Goal: Task Accomplishment & Management: Complete application form

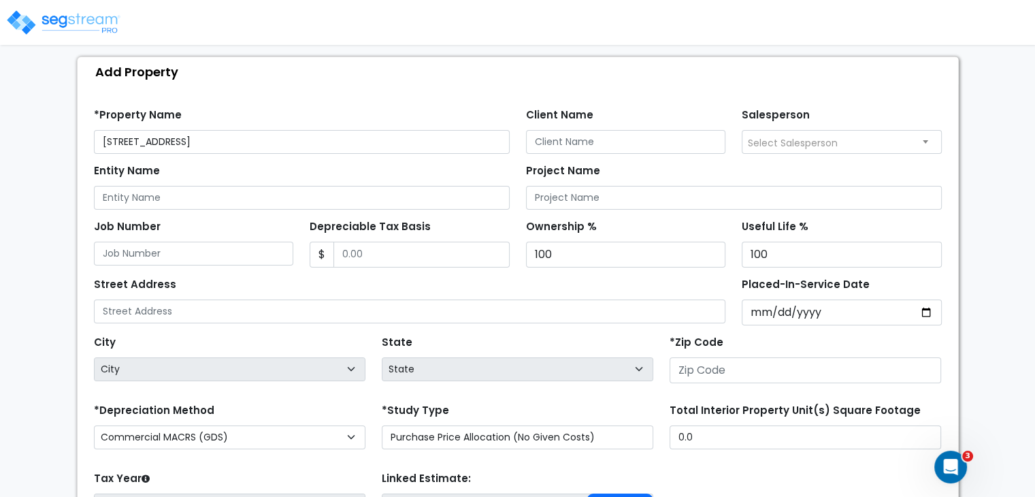
scroll to position [140, 0]
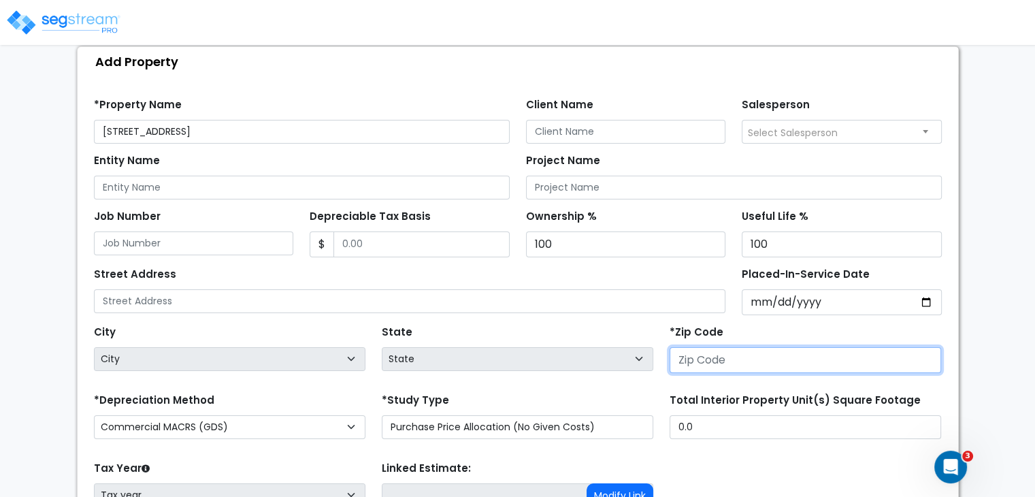
click at [707, 356] on input "number" at bounding box center [804, 360] width 271 height 26
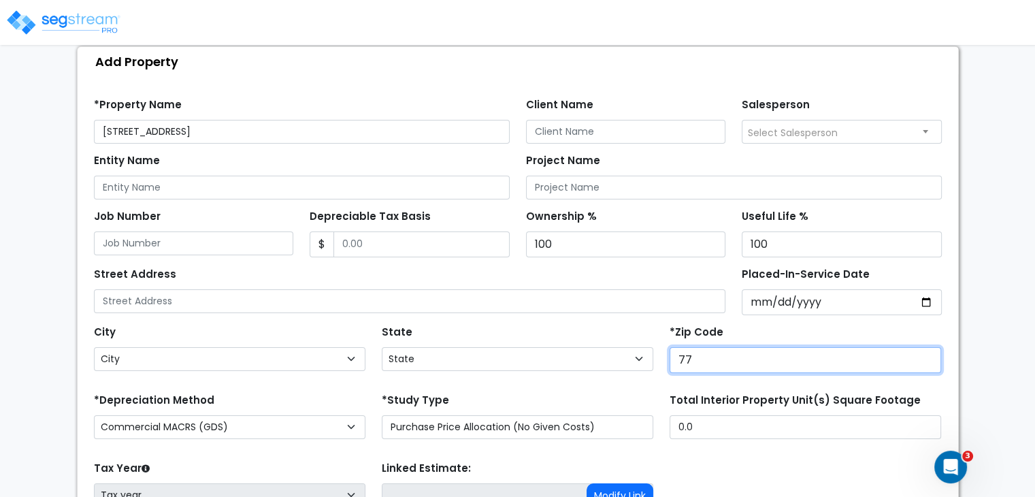
type input "770"
select select "[GEOGRAPHIC_DATA]"
type input "77033"
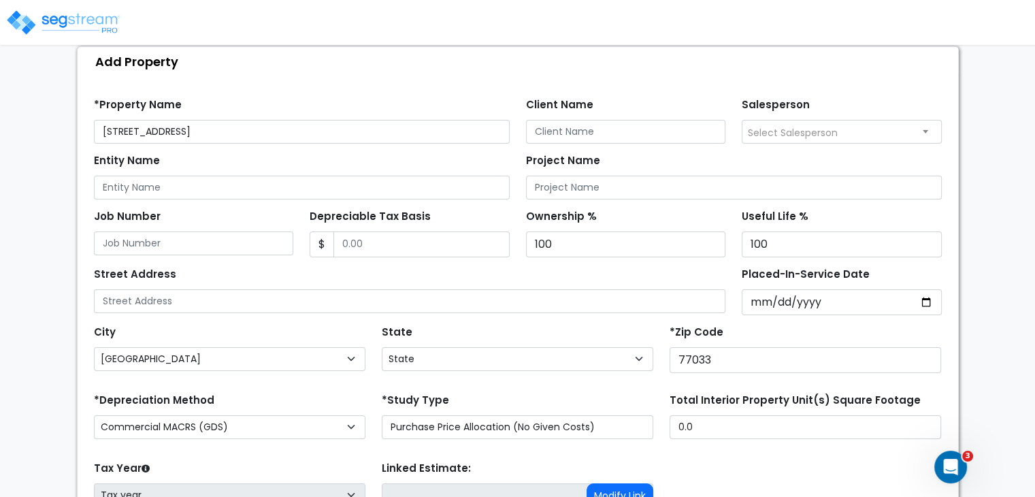
click at [628, 327] on div "State State National Average AB AK AL AR AZ [GEOGRAPHIC_DATA] CA CO CT DC DE FL…" at bounding box center [518, 349] width 288 height 54
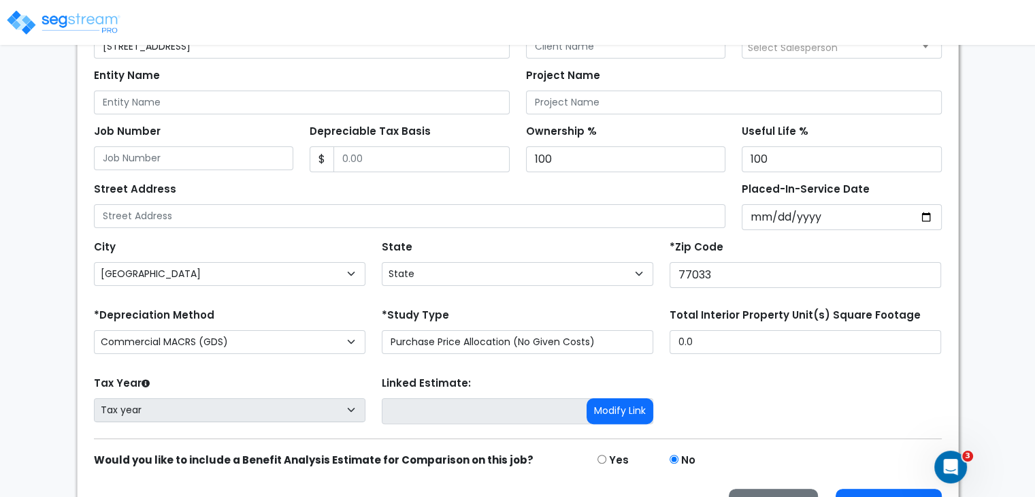
scroll to position [261, 0]
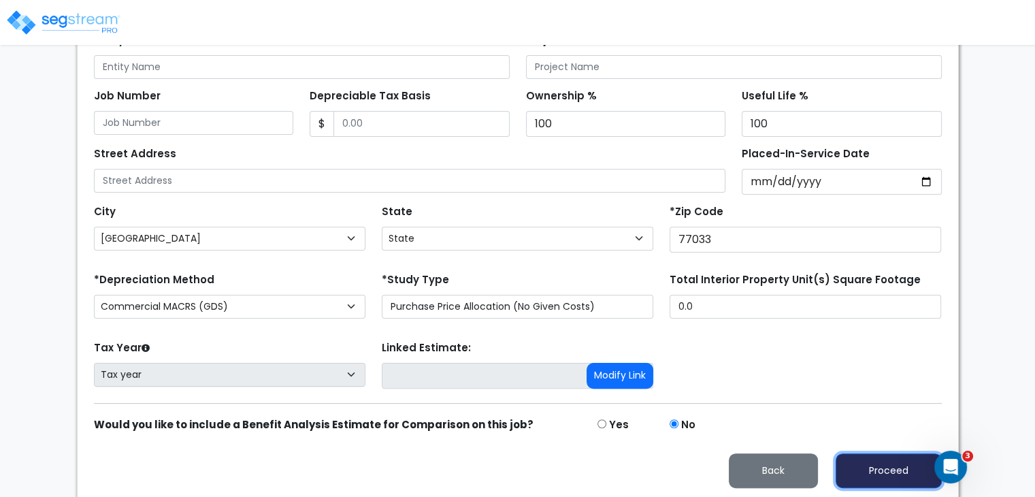
click at [868, 469] on button "Proceed" at bounding box center [888, 470] width 106 height 35
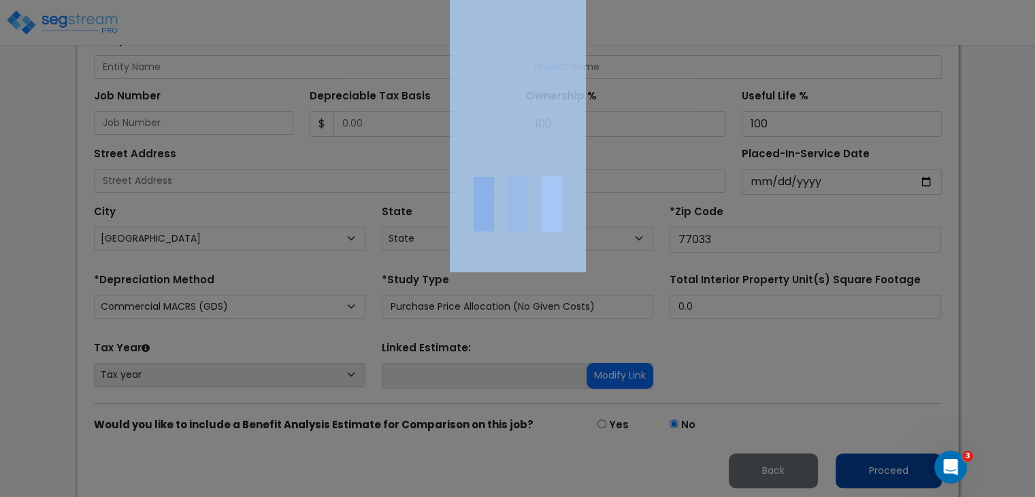
click at [868, 469] on div at bounding box center [517, 248] width 1035 height 497
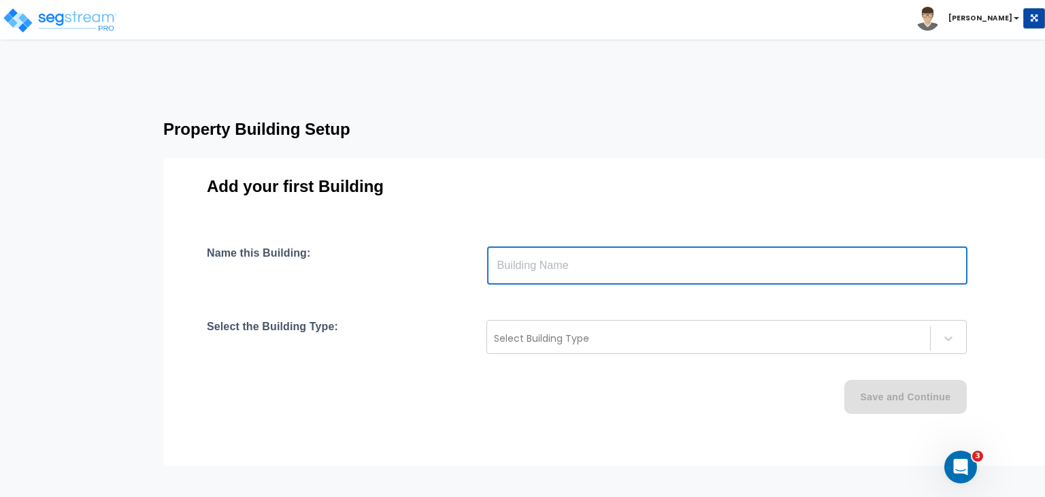
click at [538, 265] on input "text" at bounding box center [727, 265] width 480 height 38
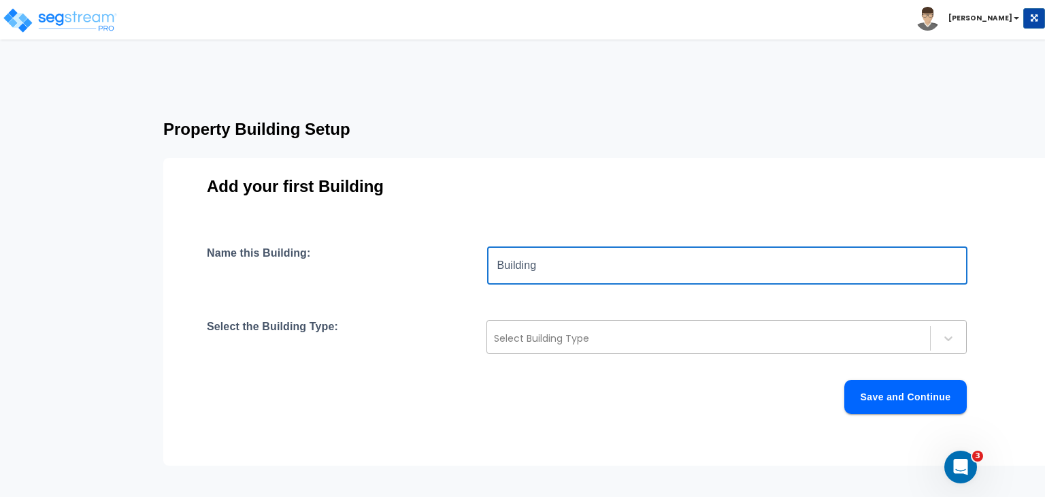
type input "Building"
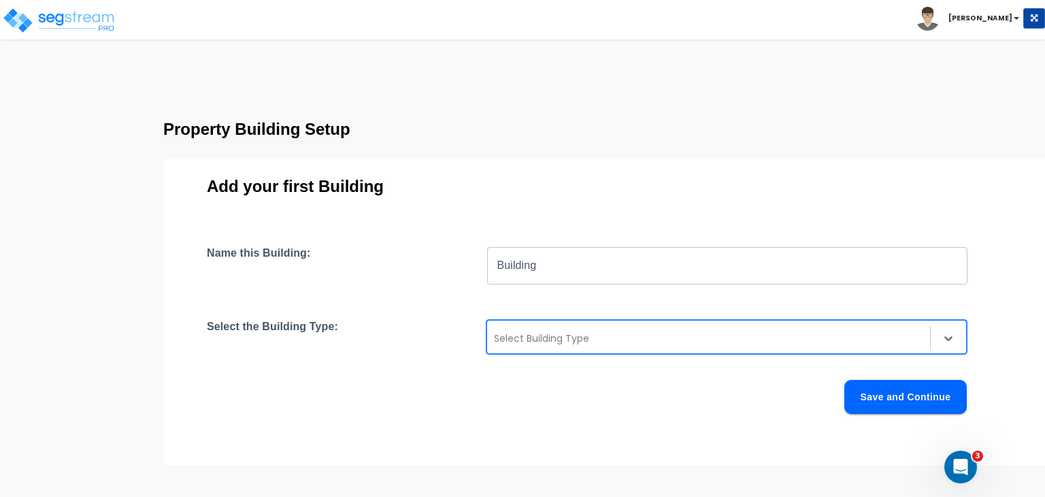
click at [521, 343] on div at bounding box center [708, 338] width 429 height 16
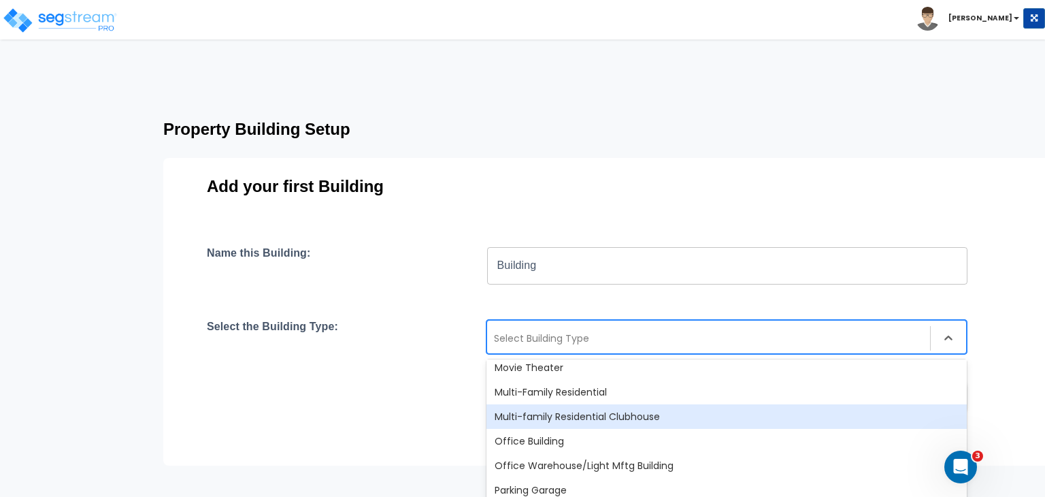
scroll to position [903, 0]
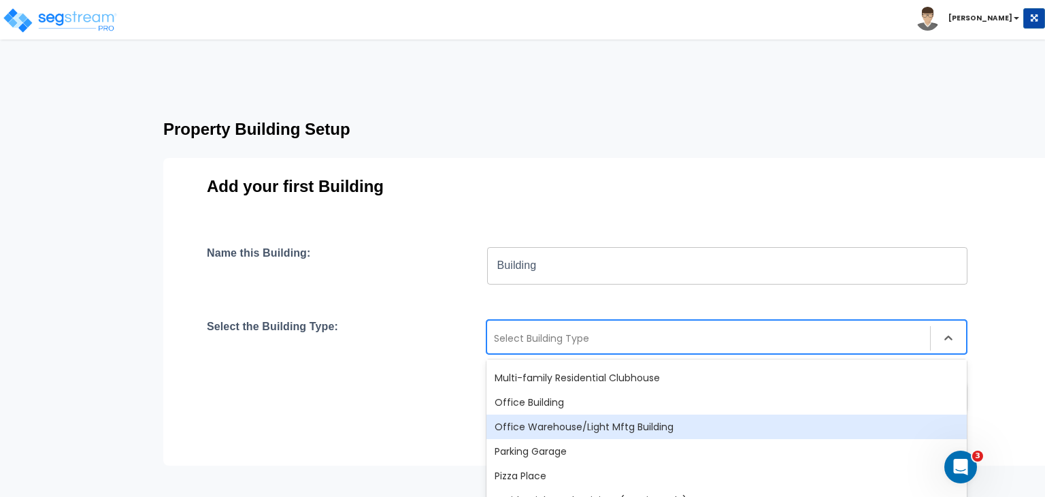
click at [604, 422] on div "Office Warehouse/Light Mftg Building" at bounding box center [726, 426] width 480 height 24
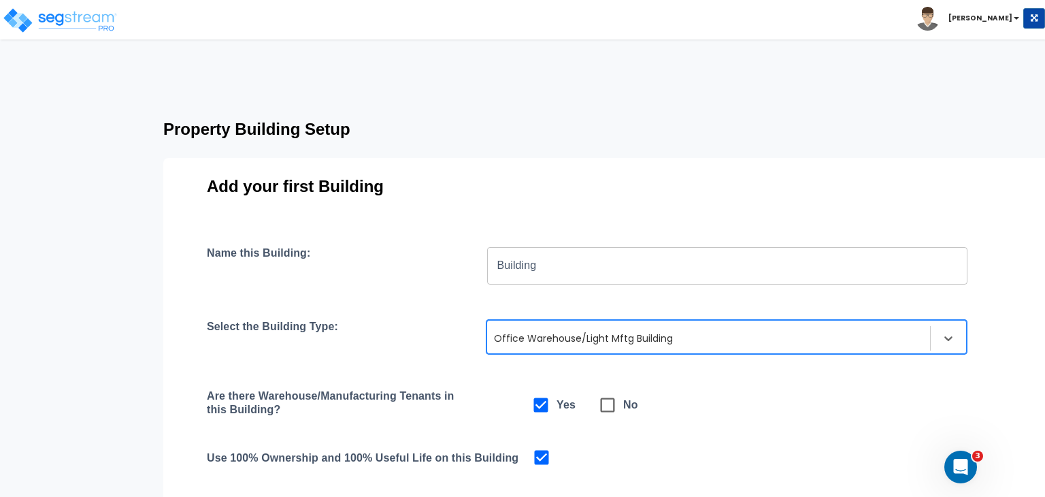
click at [728, 408] on div "Are there Warehouse/Manufacturing Tenants in this Building? Yes No" at bounding box center [607, 404] width 801 height 31
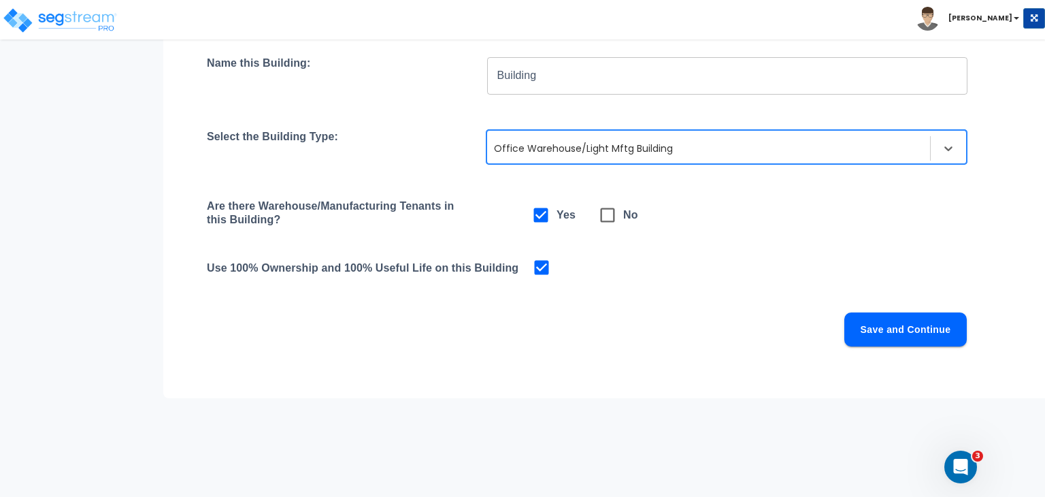
scroll to position [190, 0]
click at [869, 325] on button "Save and Continue" at bounding box center [905, 329] width 122 height 34
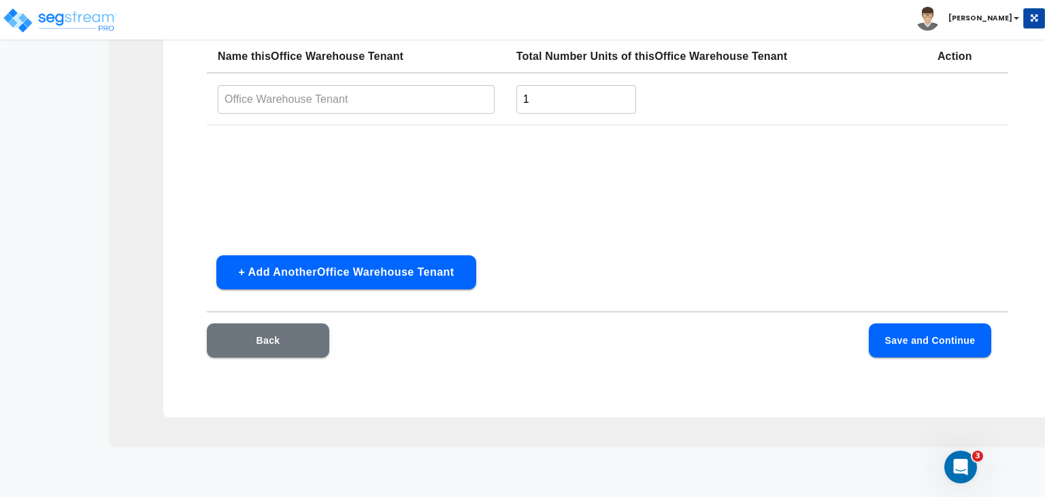
click at [321, 106] on input "text" at bounding box center [356, 98] width 277 height 29
type input "Office Warehouse Tenant"
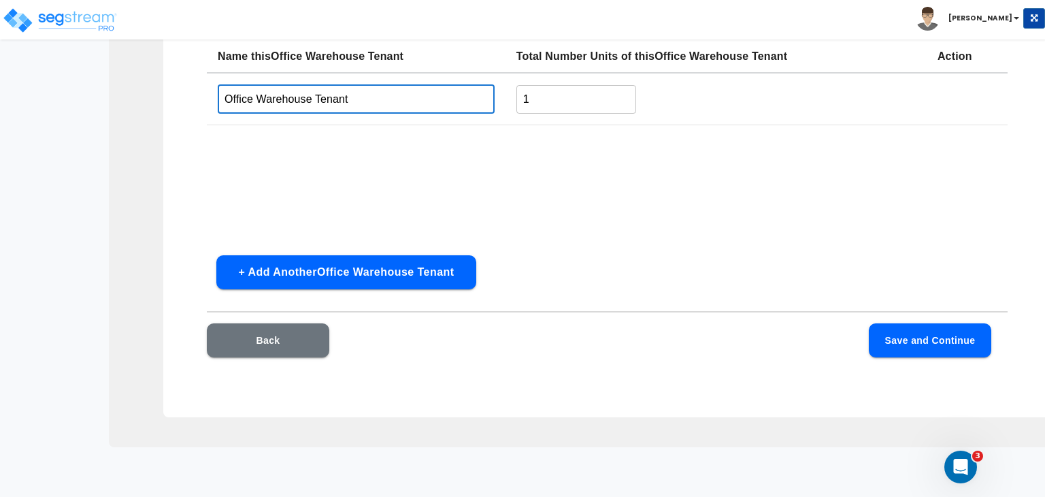
click at [886, 342] on button "Save and Continue" at bounding box center [930, 340] width 122 height 34
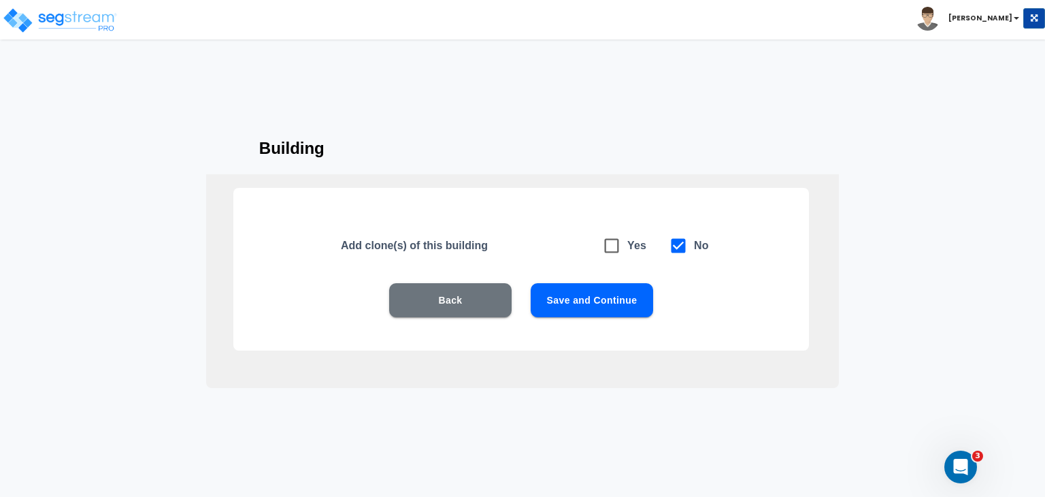
click at [600, 305] on button "Save and Continue" at bounding box center [592, 300] width 122 height 34
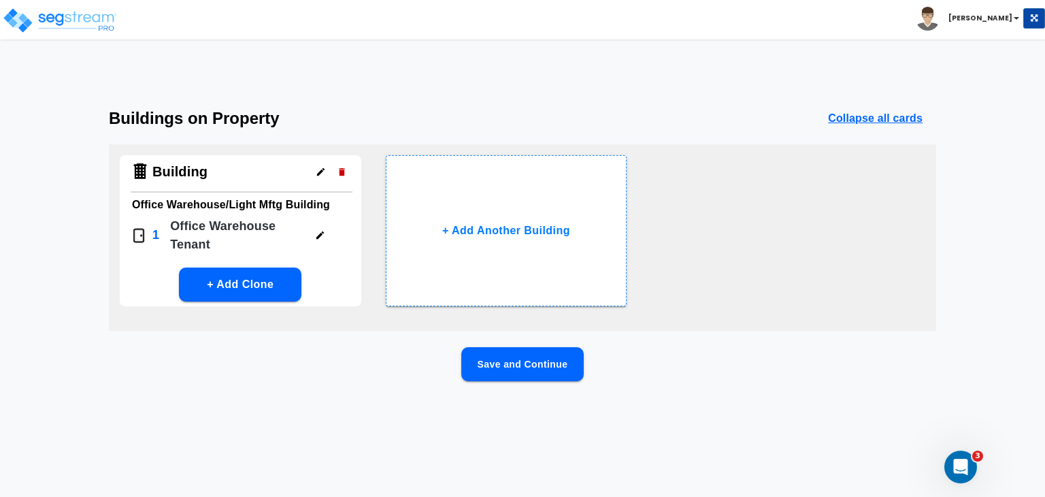
click at [556, 374] on button "Save and Continue" at bounding box center [522, 364] width 122 height 34
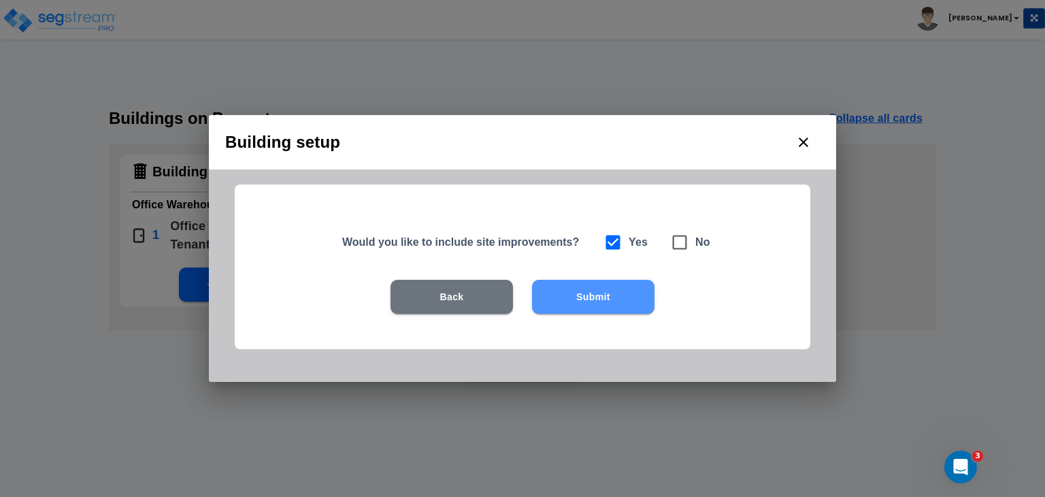
click at [593, 302] on button "Submit" at bounding box center [593, 297] width 122 height 34
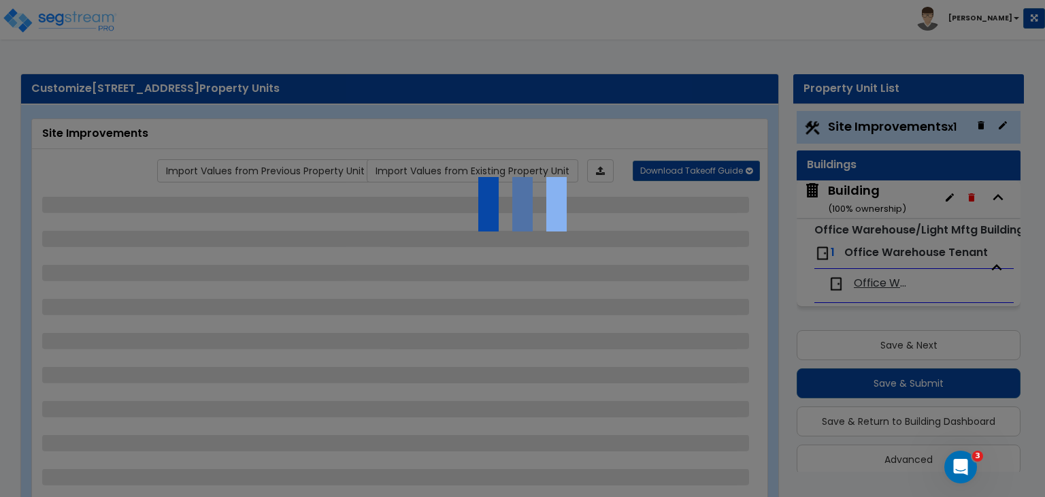
scroll to position [16, 0]
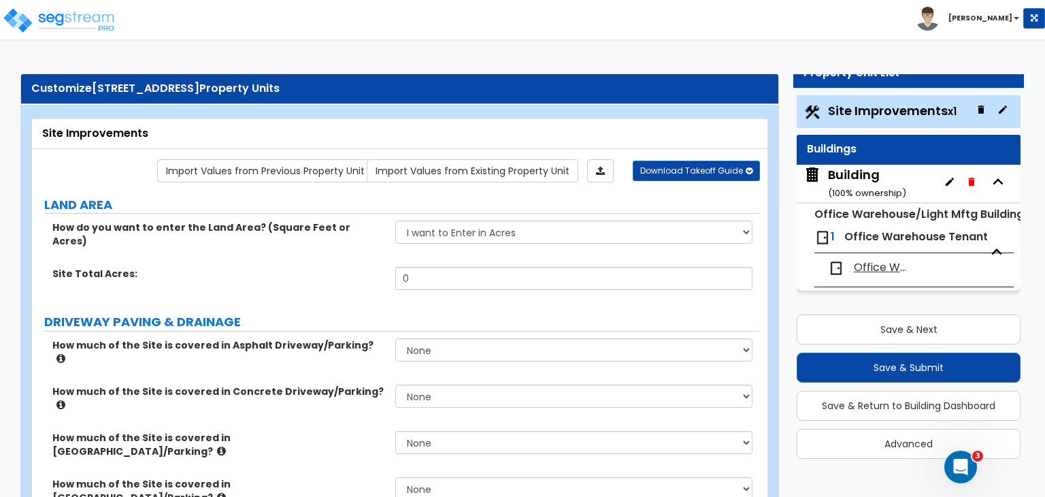
click at [867, 184] on div "Building ( 100 % ownership)" at bounding box center [867, 183] width 78 height 35
